Goal: Check status: Check status

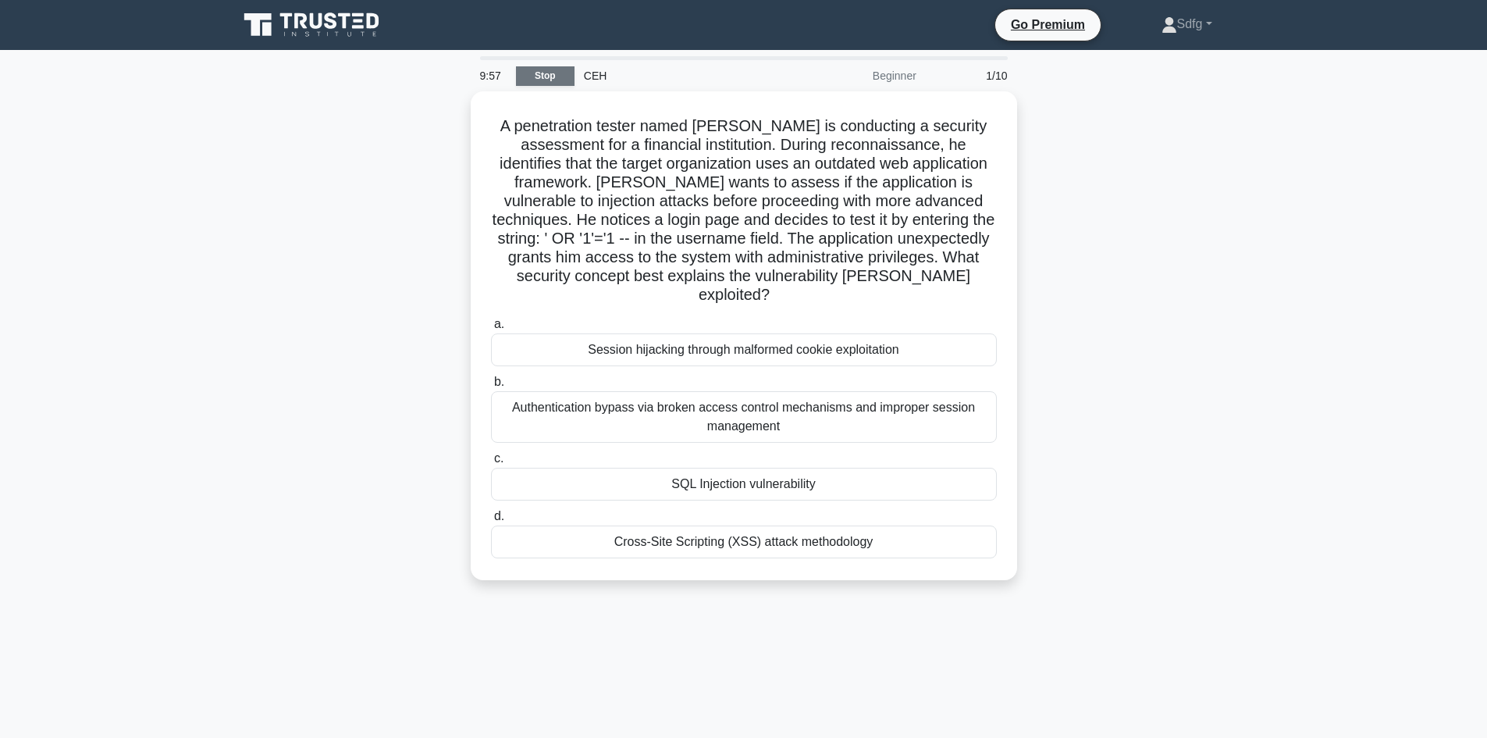
click at [543, 76] on link "Stop" at bounding box center [545, 76] width 59 height 20
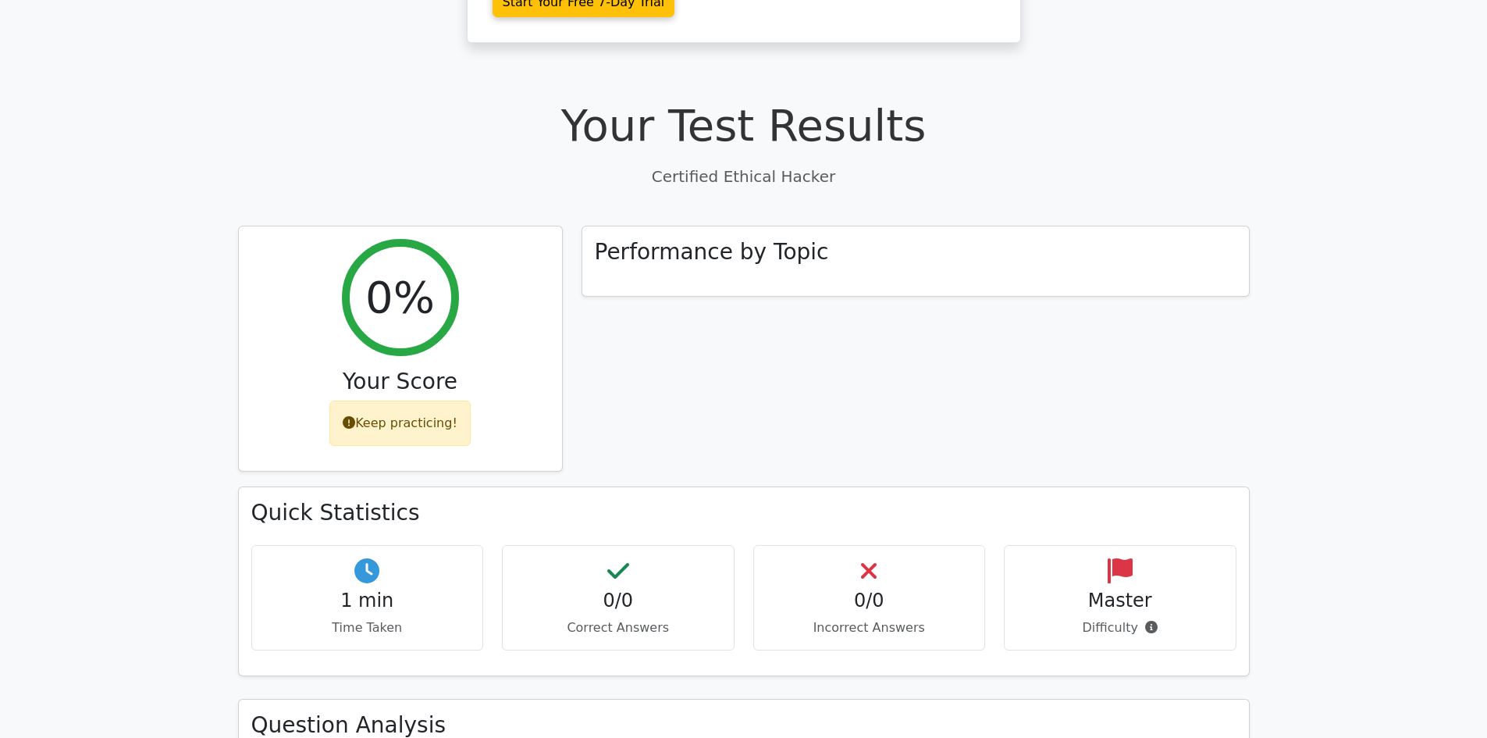
scroll to position [468, 0]
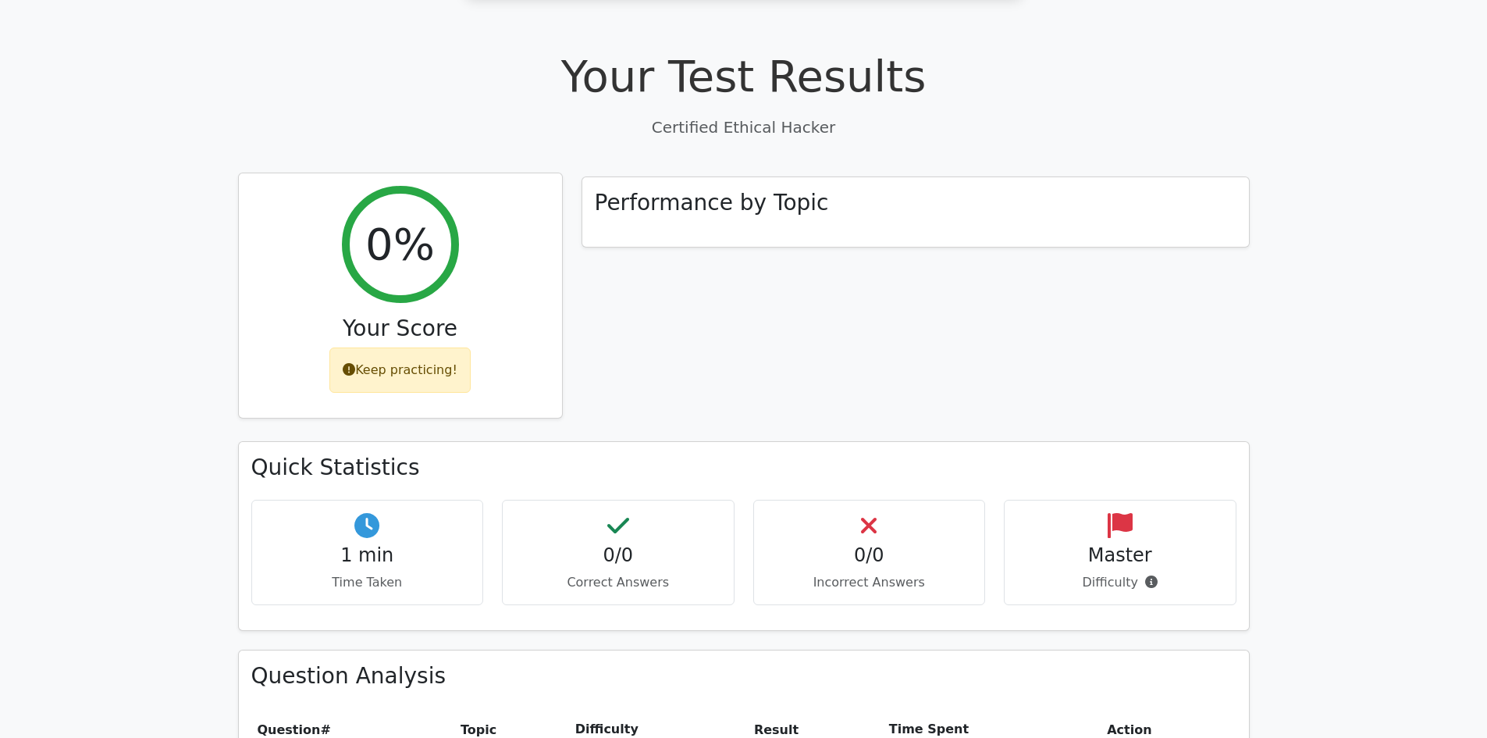
click at [403, 347] on div "Keep practicing!" at bounding box center [399, 369] width 141 height 45
click at [398, 219] on div "0%" at bounding box center [400, 244] width 117 height 117
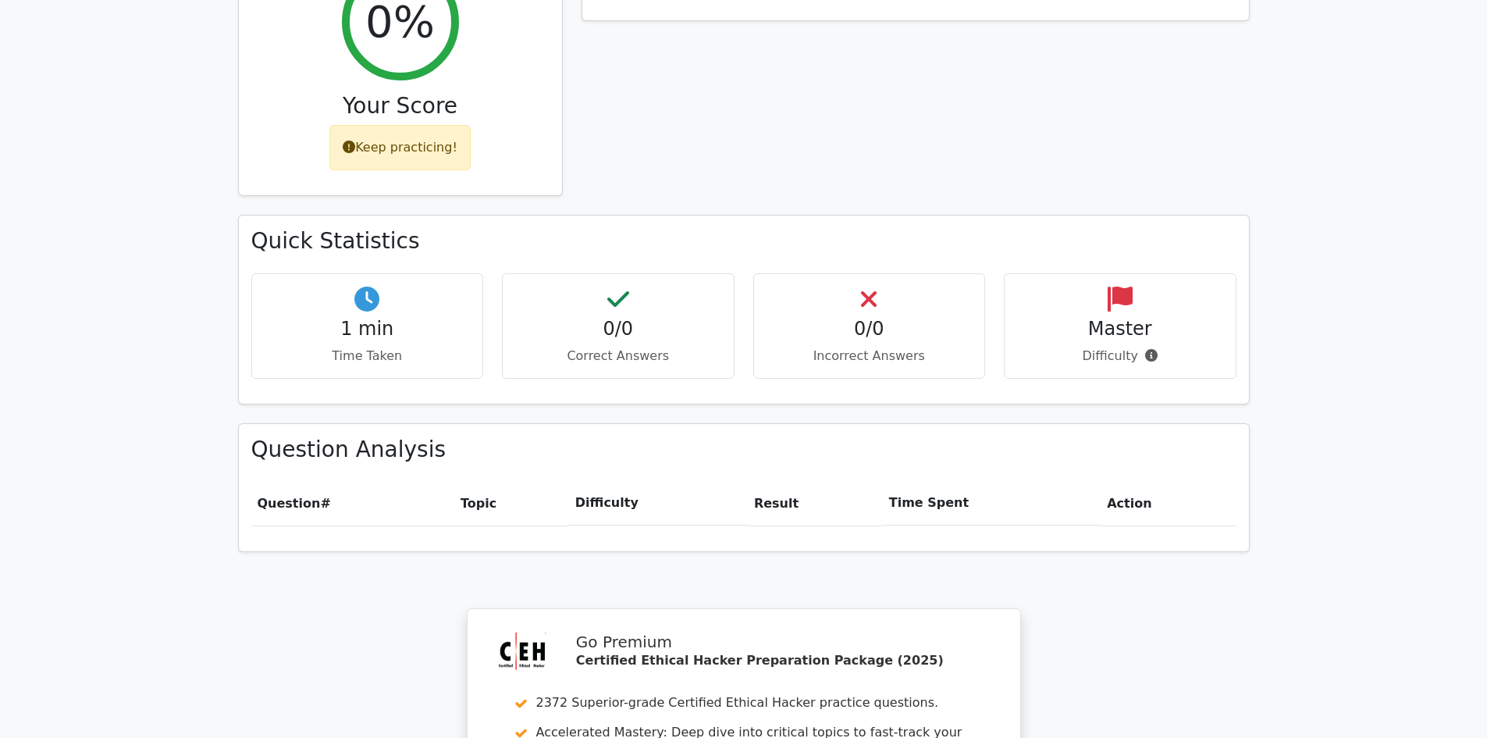
scroll to position [781, 0]
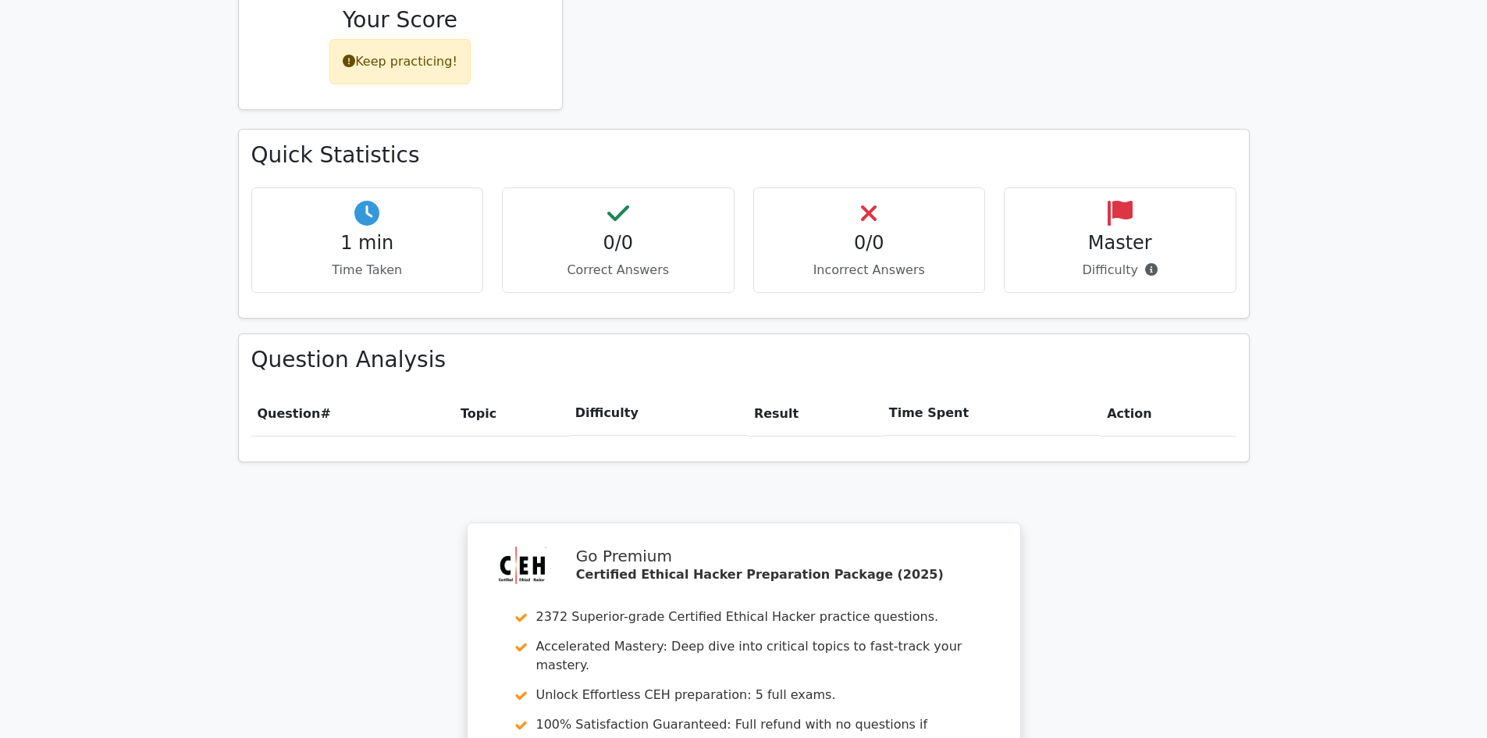
click at [479, 391] on th "Topic" at bounding box center [511, 413] width 115 height 44
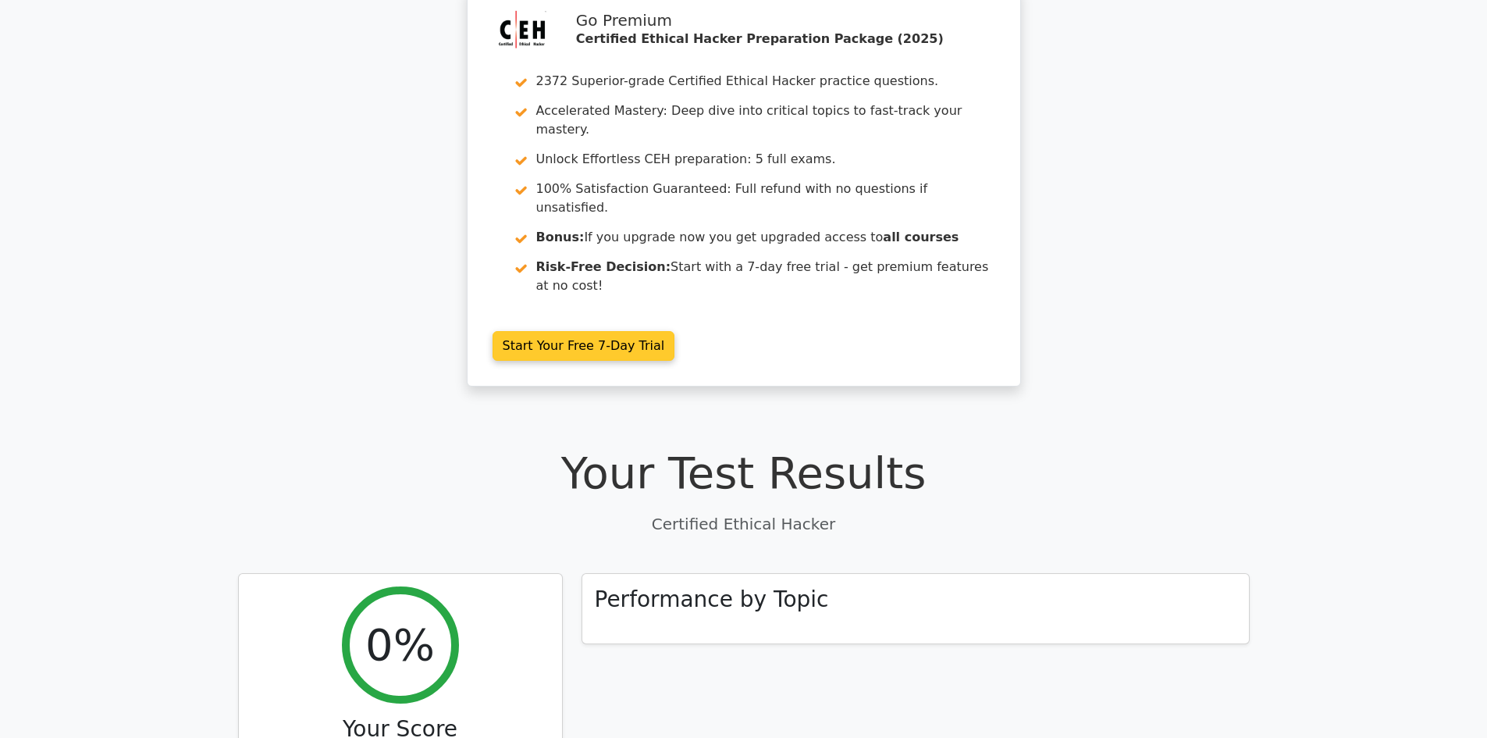
scroll to position [0, 0]
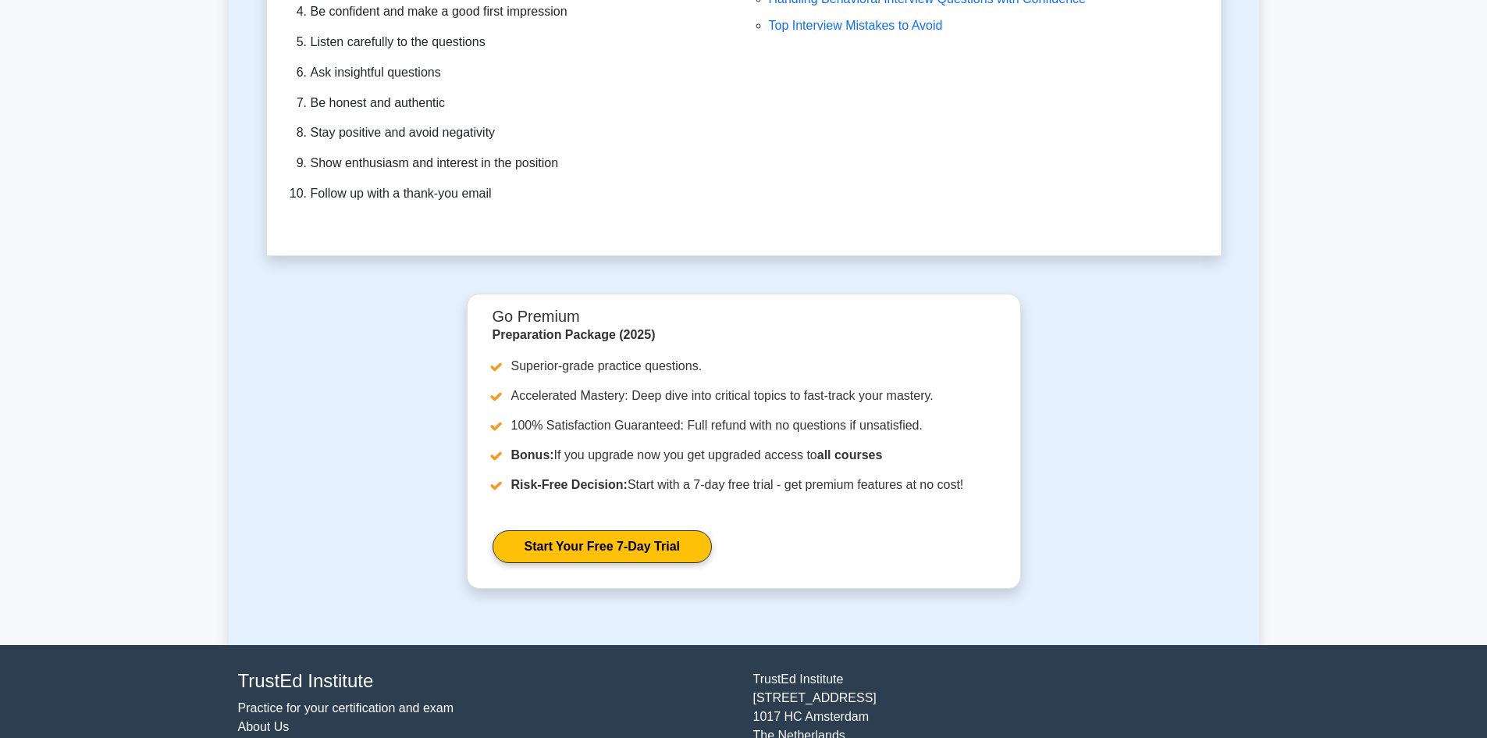
scroll to position [4527, 0]
